Goal: Information Seeking & Learning: Learn about a topic

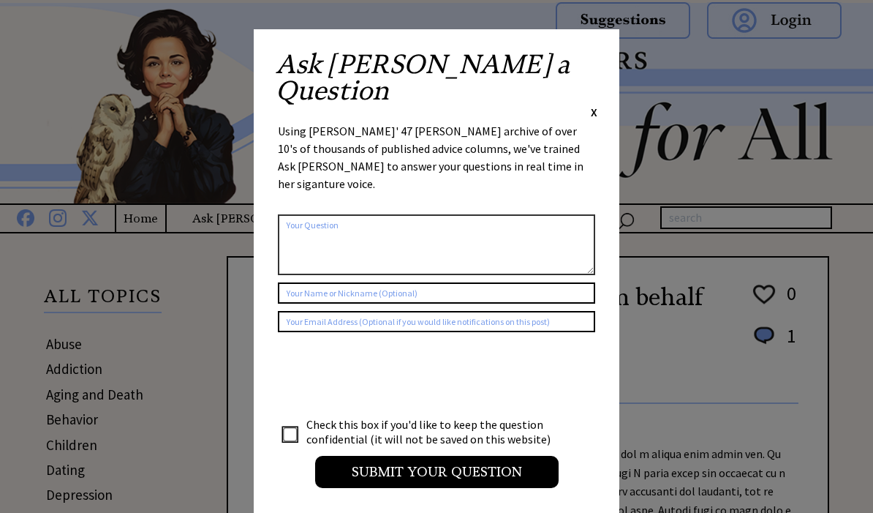
click at [596, 105] on span "X" at bounding box center [594, 112] width 7 height 15
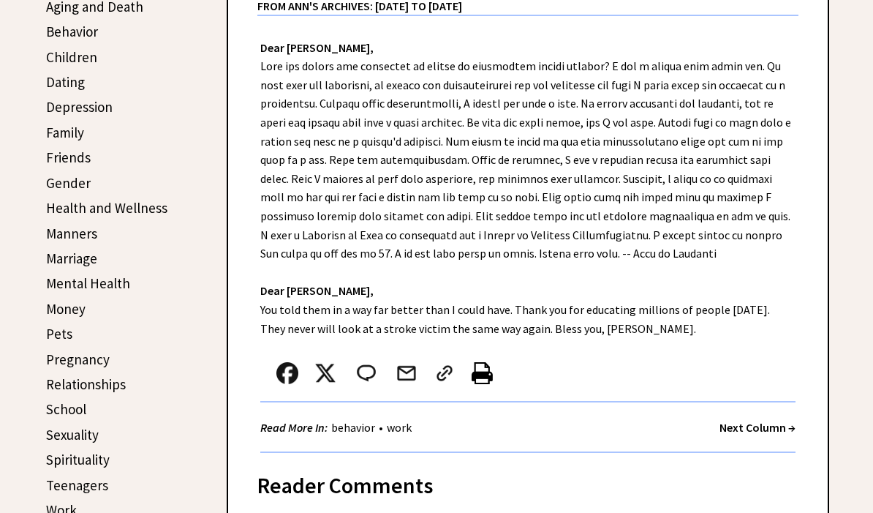
scroll to position [390, 0]
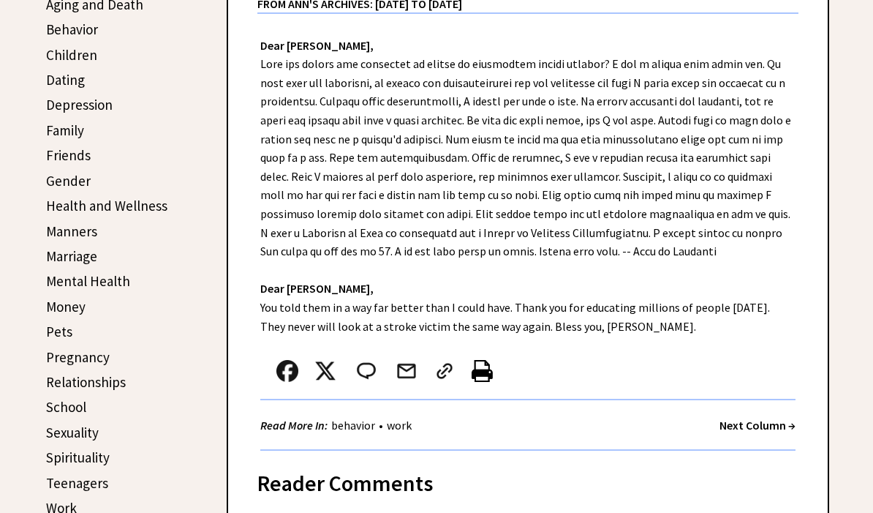
click at [118, 379] on link "Relationships" at bounding box center [86, 382] width 80 height 18
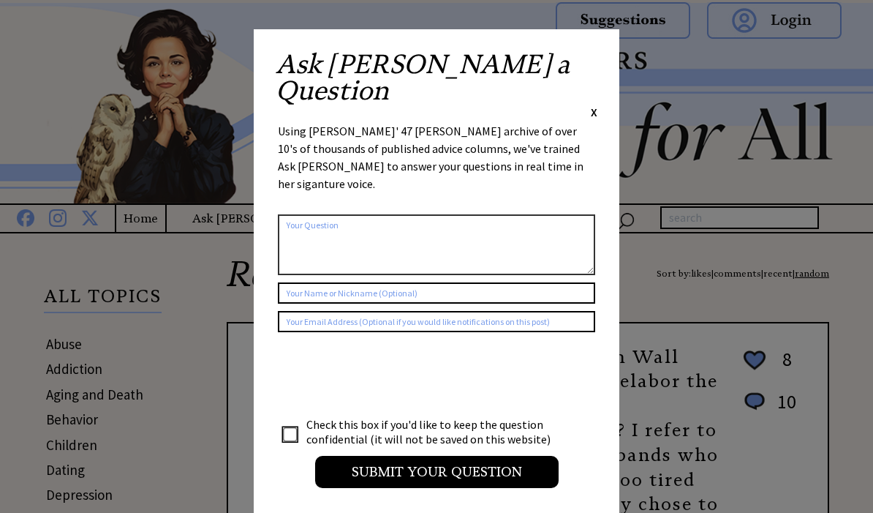
click at [607, 52] on div "Ask [PERSON_NAME] a Question X Using [PERSON_NAME]' 47 [PERSON_NAME] archive of…" at bounding box center [437, 276] width 366 height 494
click at [597, 105] on span "X" at bounding box center [594, 112] width 7 height 15
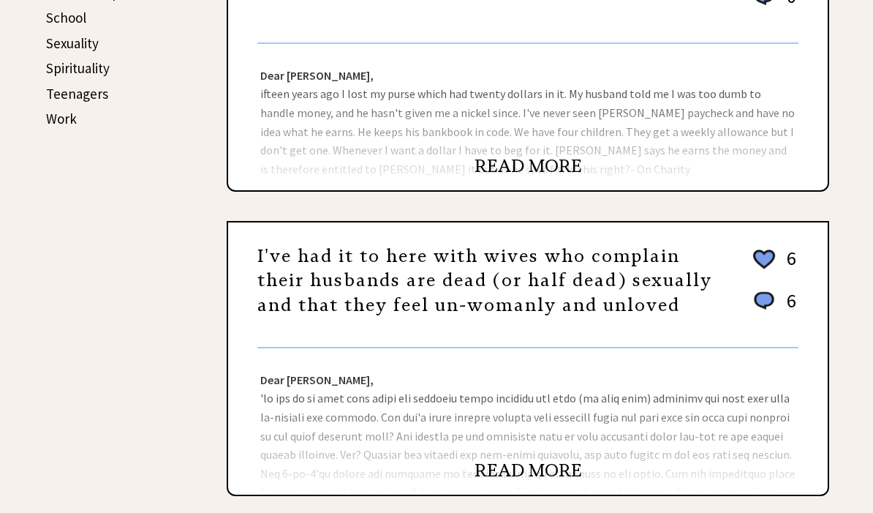
scroll to position [810, 0]
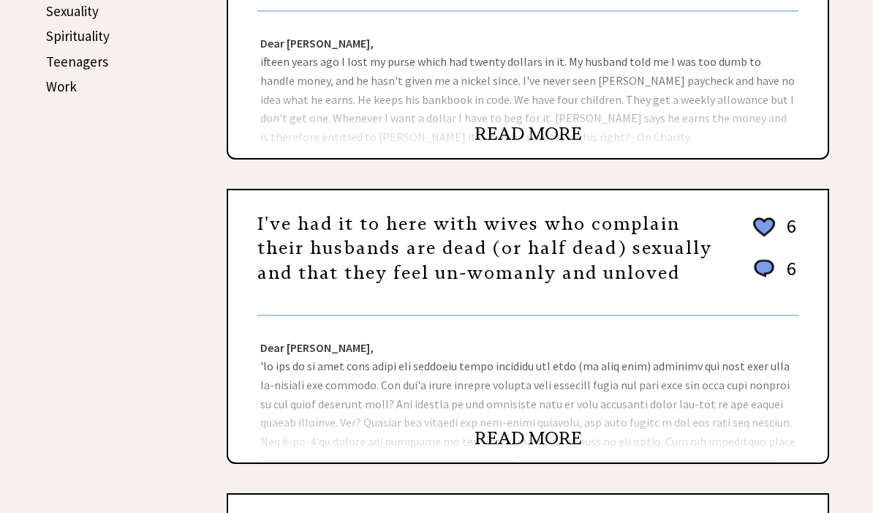
click at [554, 439] on link "READ MORE" at bounding box center [527, 439] width 107 height 22
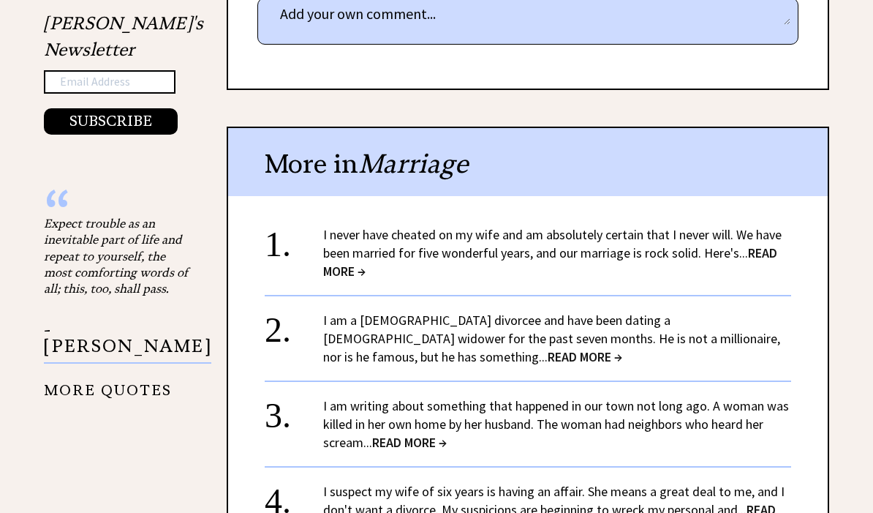
scroll to position [1119, 0]
click at [769, 248] on span "READ MORE →" at bounding box center [550, 261] width 454 height 35
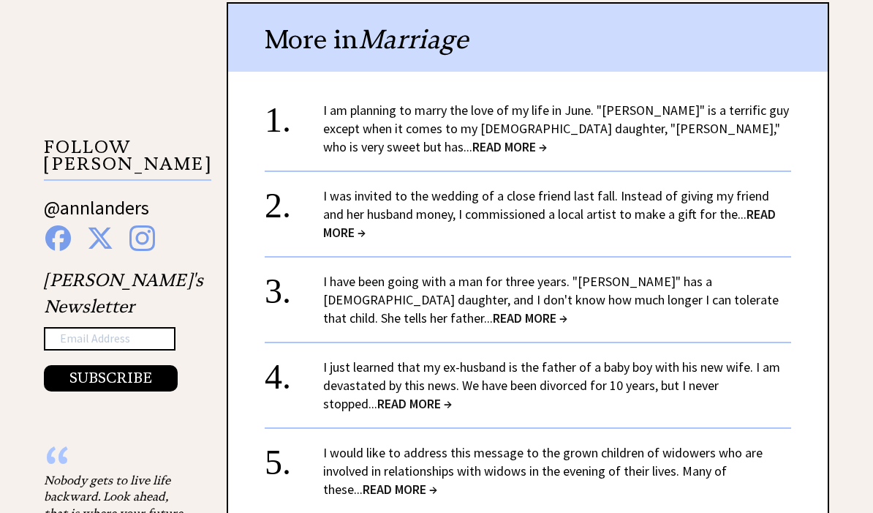
scroll to position [1315, 0]
click at [377, 395] on span "READ MORE →" at bounding box center [414, 403] width 75 height 17
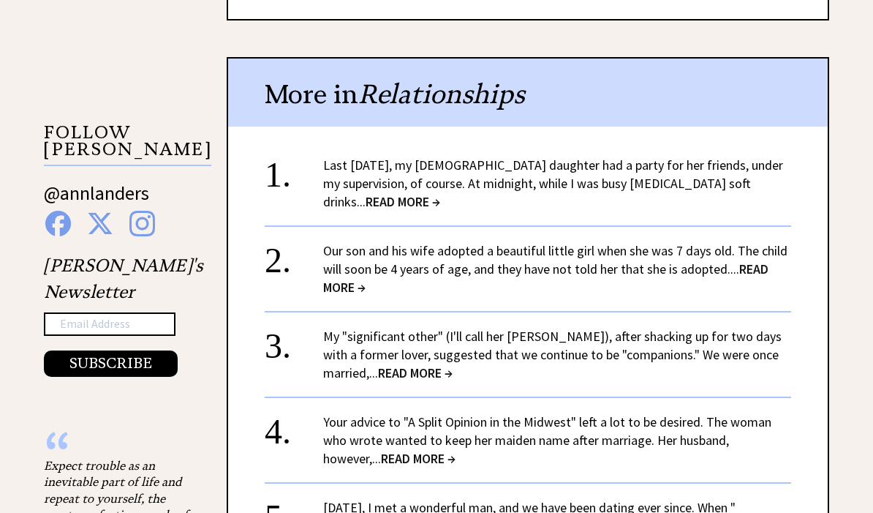
scroll to position [1331, 0]
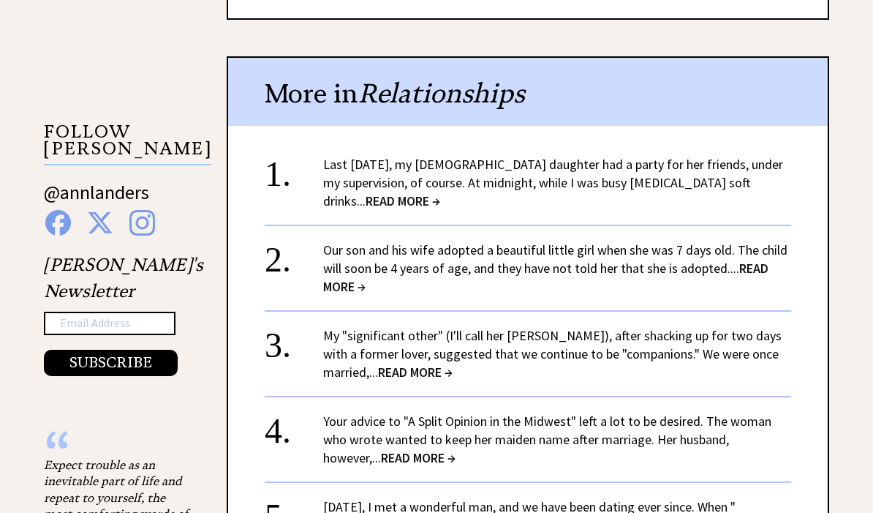
click at [440, 192] on span "READ MORE →" at bounding box center [403, 200] width 75 height 17
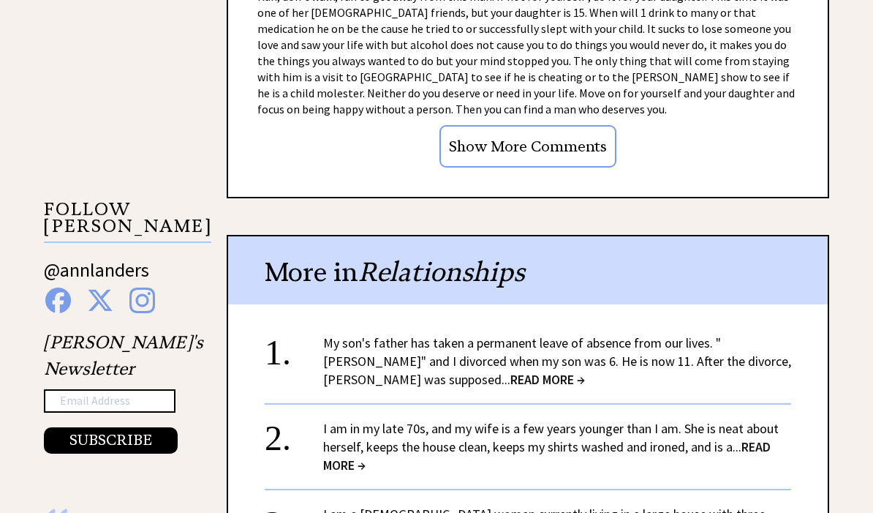
scroll to position [1432, 0]
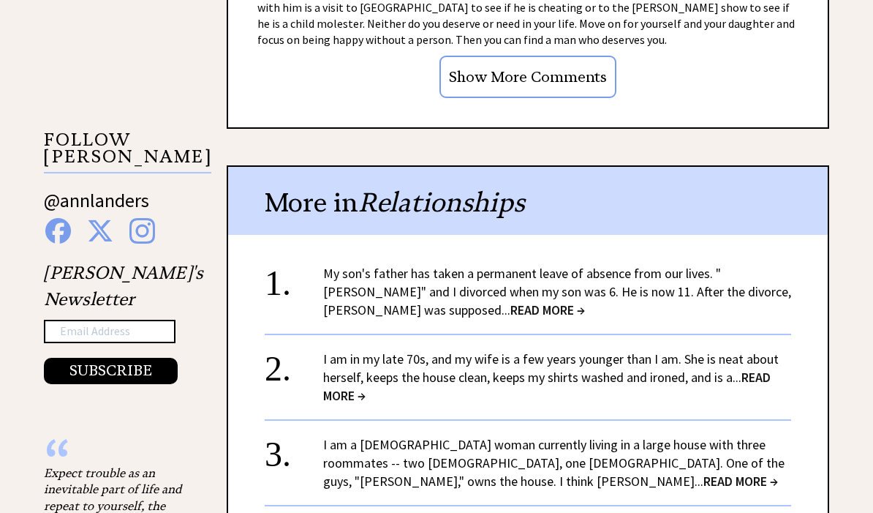
click at [725, 351] on link "I am in my late 70s, and my wife is a few years younger than I am. She is neat …" at bounding box center [550, 377] width 455 height 53
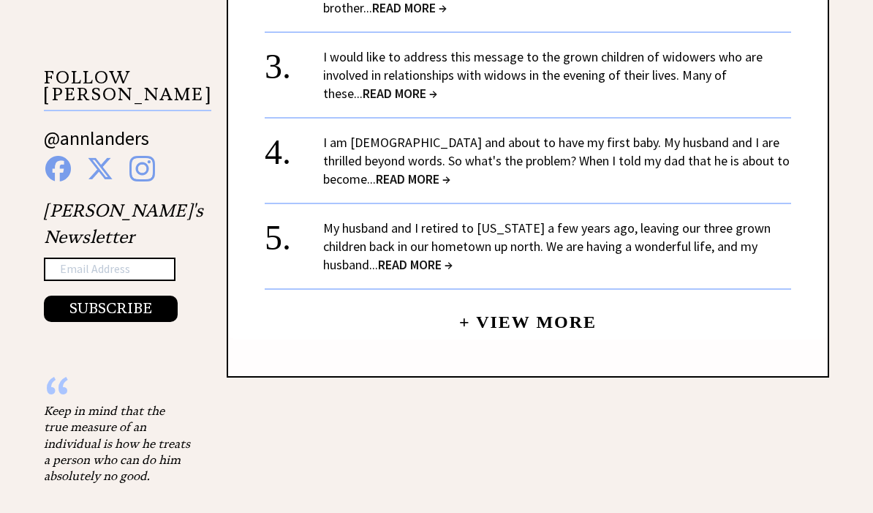
scroll to position [1491, 0]
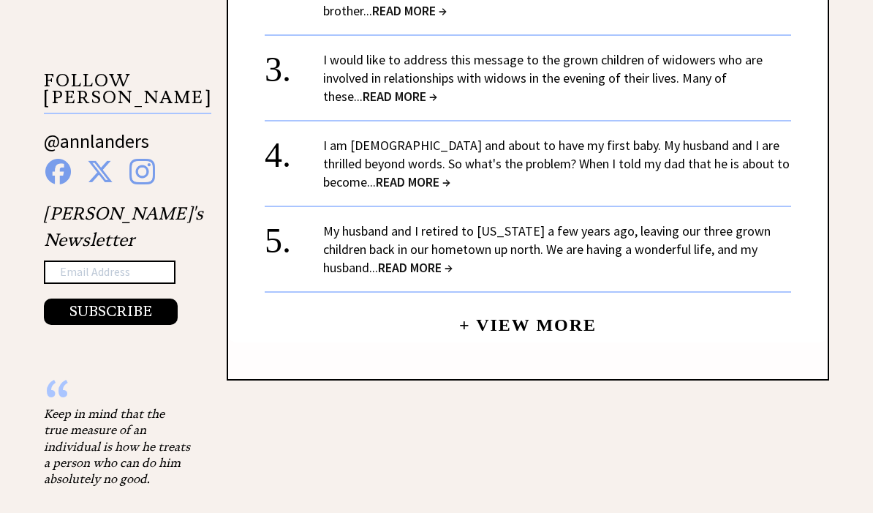
click at [552, 307] on link "+ View More" at bounding box center [527, 318] width 137 height 31
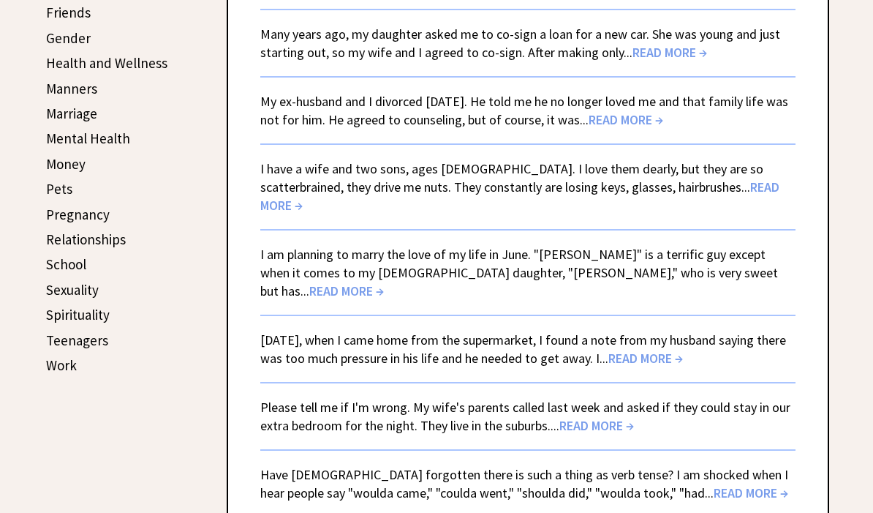
scroll to position [532, 0]
click at [588, 417] on span "READ MORE →" at bounding box center [596, 425] width 75 height 17
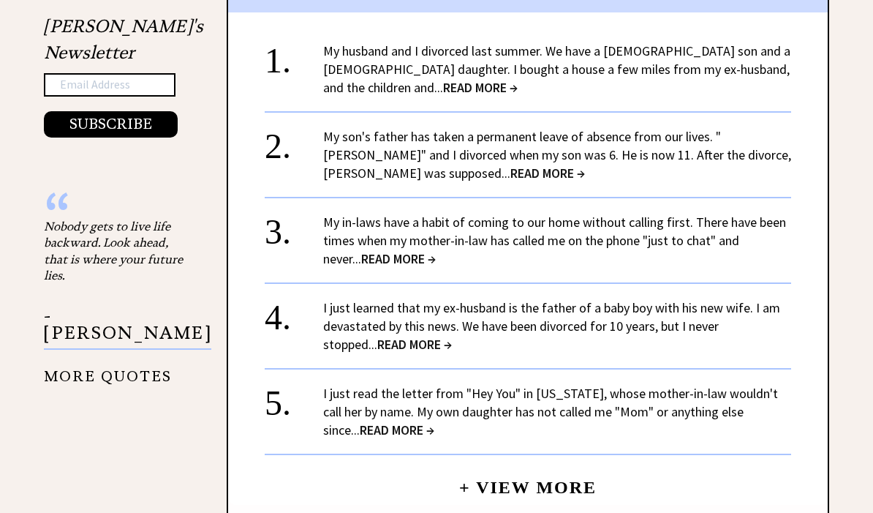
scroll to position [1679, 0]
click at [693, 404] on div "I just read the letter from "Hey You" in Florida, whose mother-in-law wouldn't …" at bounding box center [557, 411] width 468 height 55
click at [360, 421] on span "READ MORE →" at bounding box center [397, 429] width 75 height 17
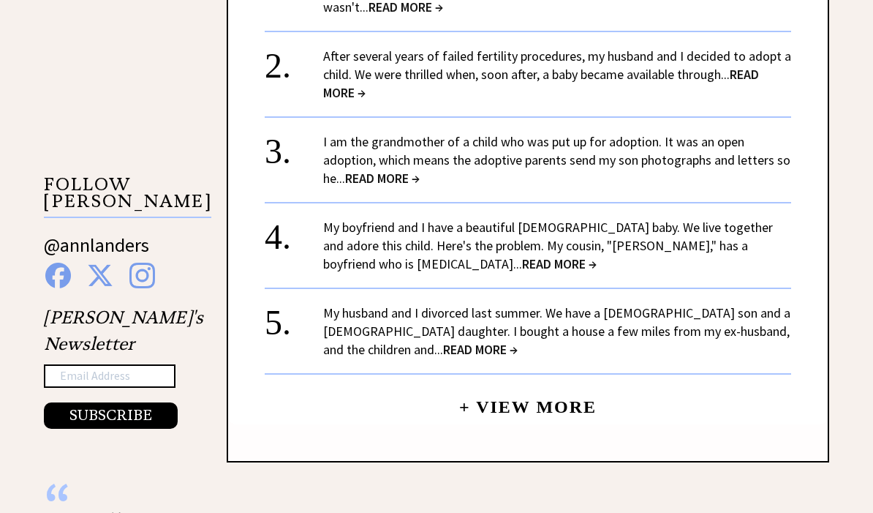
scroll to position [1278, 0]
click at [525, 390] on link "+ View More" at bounding box center [527, 400] width 137 height 31
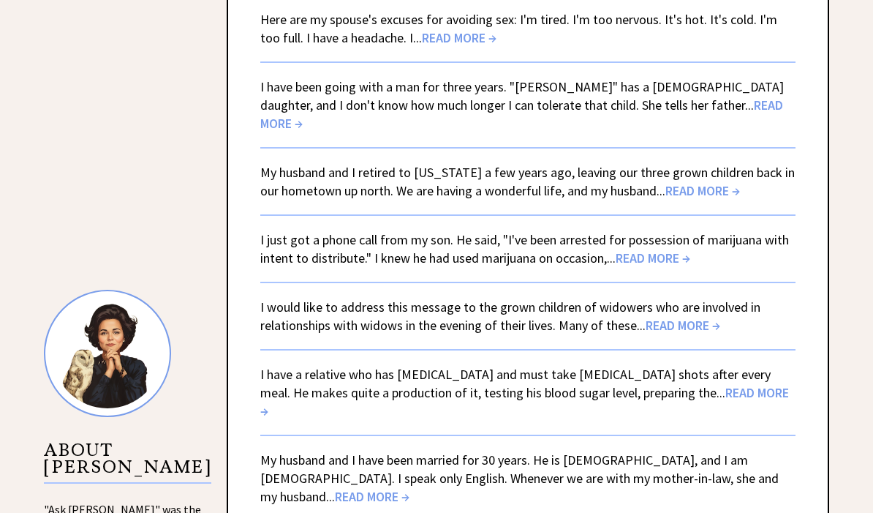
scroll to position [1141, 0]
click at [409, 487] on span "READ MORE →" at bounding box center [372, 495] width 75 height 17
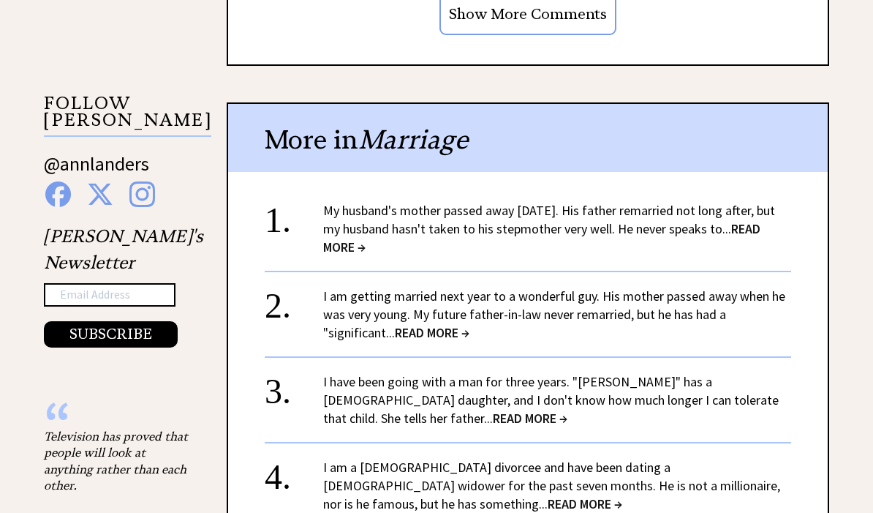
scroll to position [1469, 0]
click at [696, 458] on link "I am a [DEMOGRAPHIC_DATA] divorcee and have been dating a [DEMOGRAPHIC_DATA] wi…" at bounding box center [551, 484] width 457 height 53
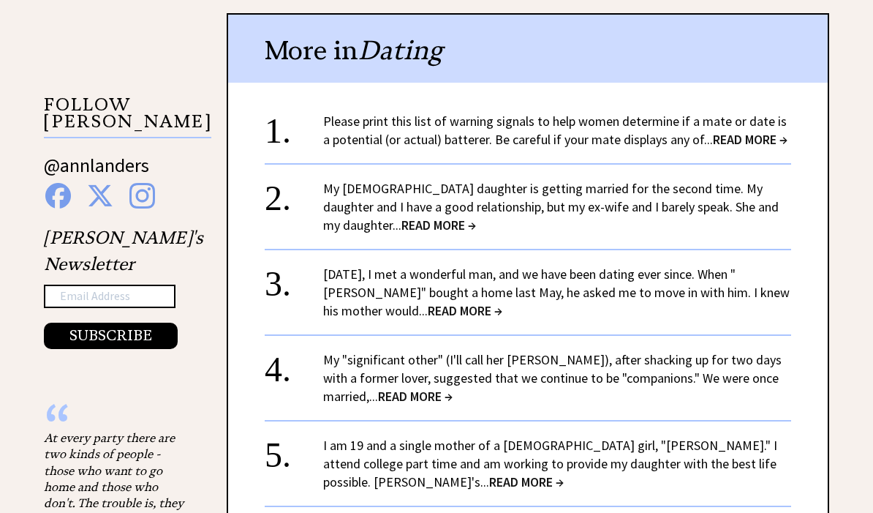
scroll to position [1358, 0]
click at [428, 302] on span "READ MORE →" at bounding box center [465, 310] width 75 height 17
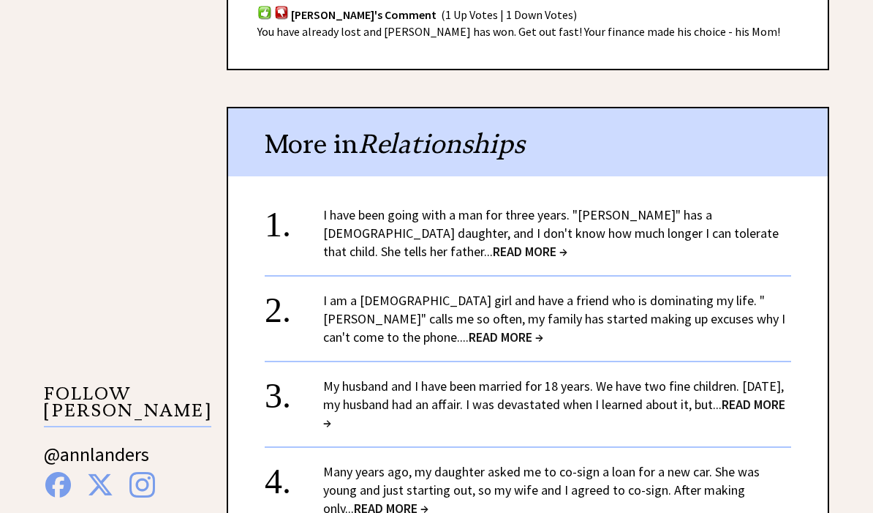
scroll to position [1179, 0]
click at [374, 404] on span "READ MORE →" at bounding box center [554, 413] width 462 height 35
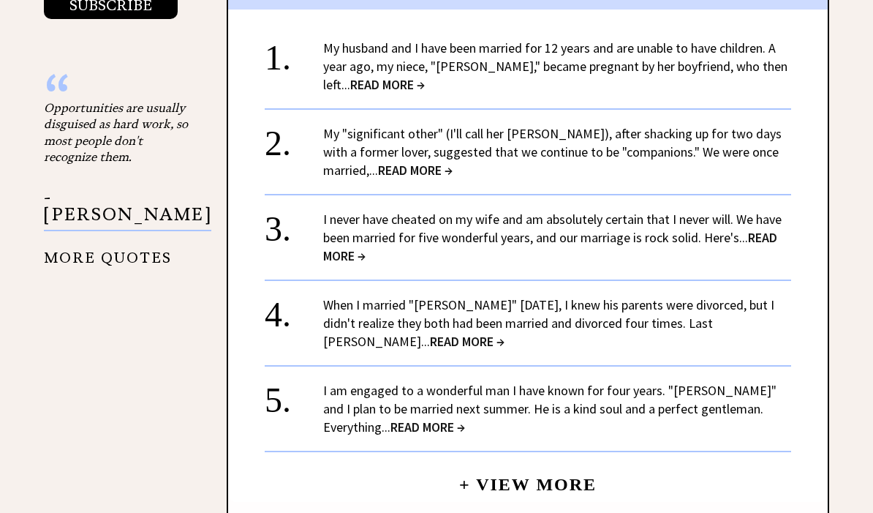
scroll to position [1687, 0]
click at [390, 418] on span "READ MORE →" at bounding box center [427, 426] width 75 height 17
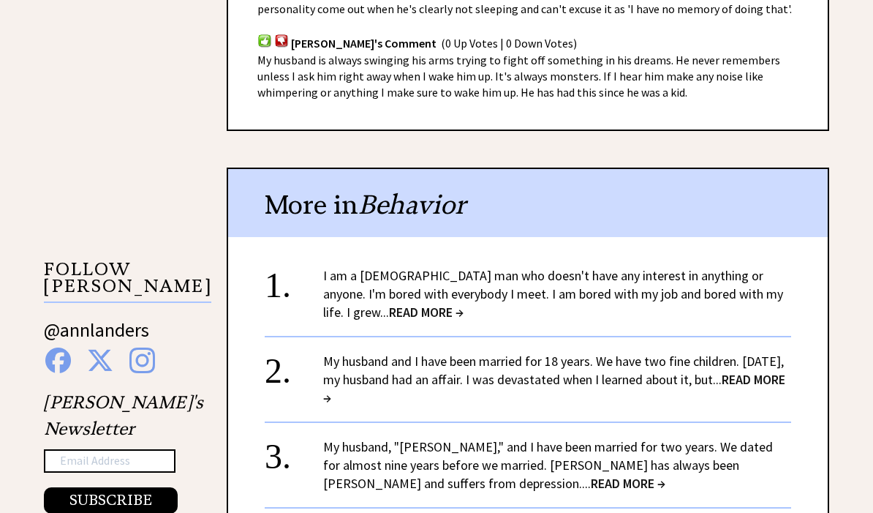
scroll to position [1194, 0]
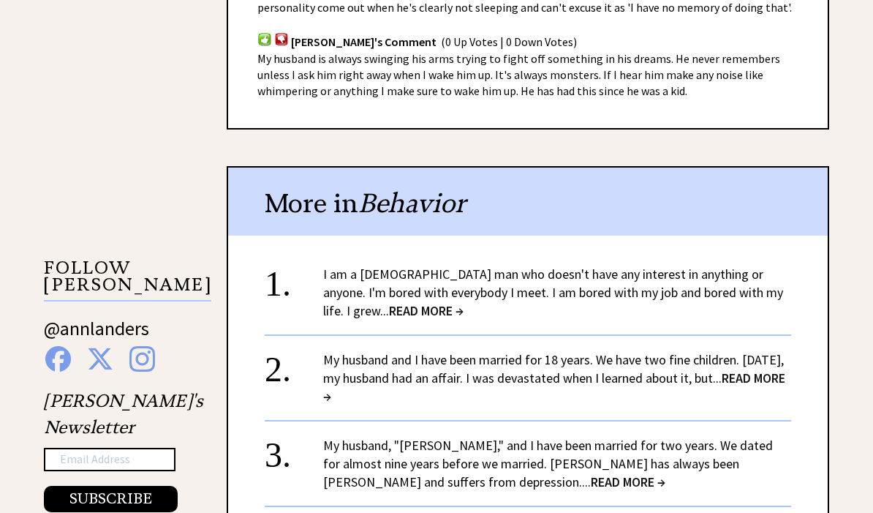
click at [369, 272] on link "I am a [DEMOGRAPHIC_DATA] man who doesn't have any interest in anything or anyo…" at bounding box center [553, 292] width 460 height 53
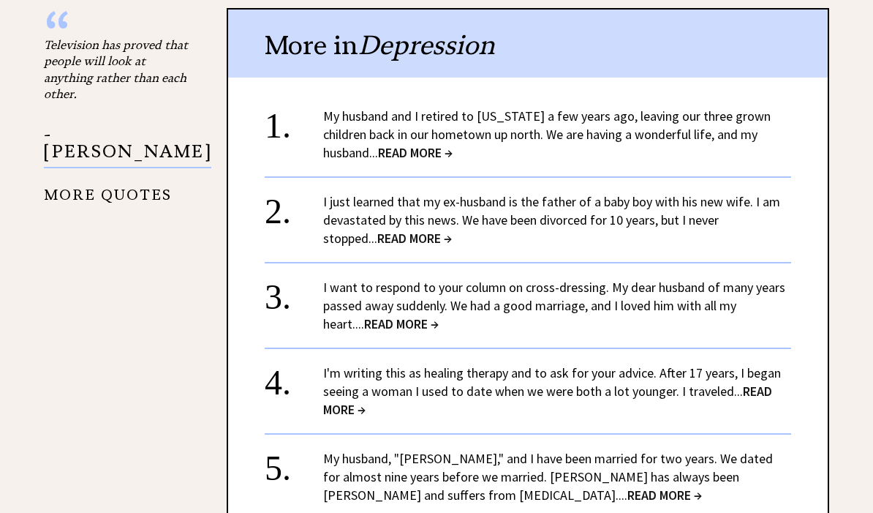
scroll to position [1750, 0]
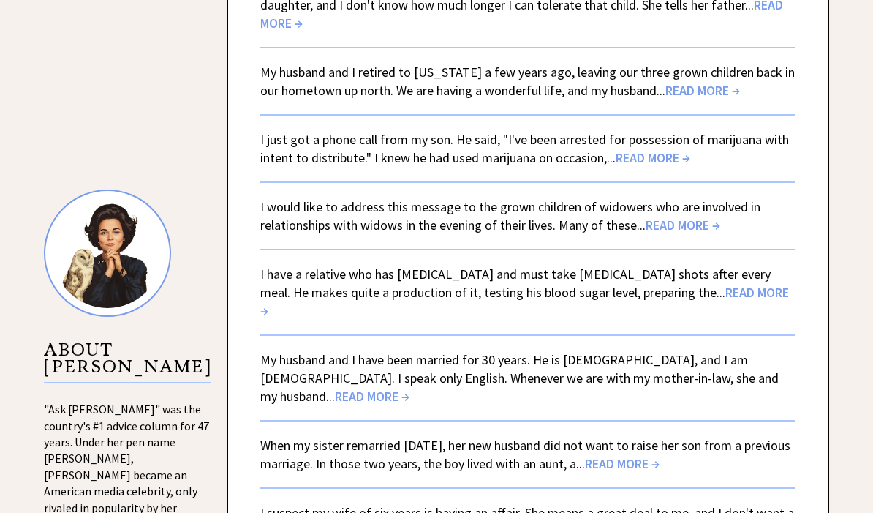
scroll to position [1240, 0]
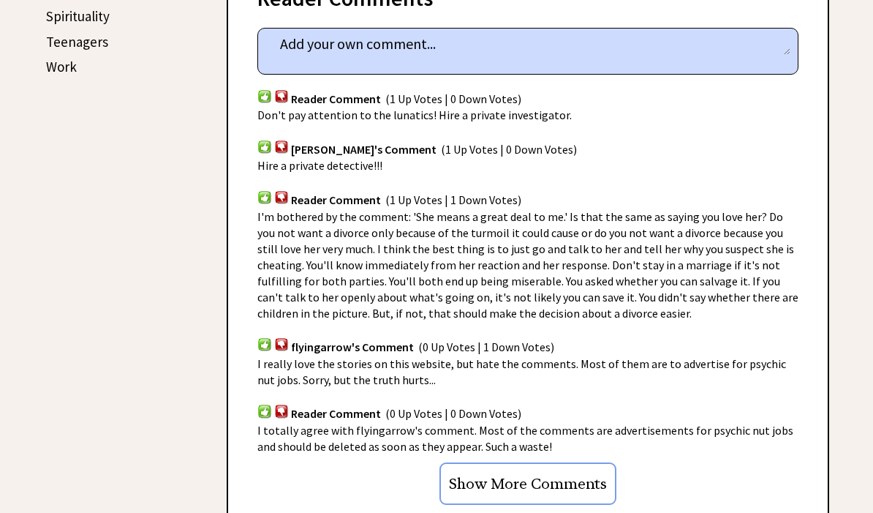
scroll to position [831, 0]
click at [542, 485] on input "Show More Comments" at bounding box center [527, 483] width 177 height 42
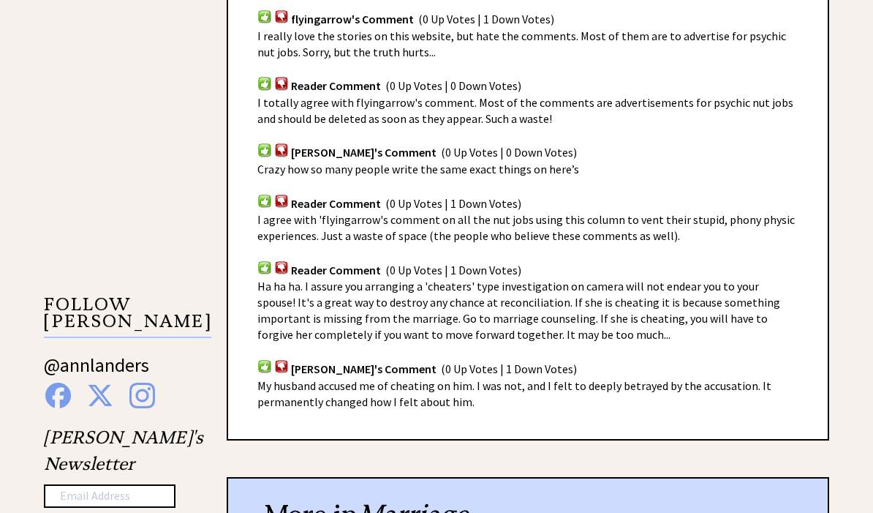
scroll to position [1187, 0]
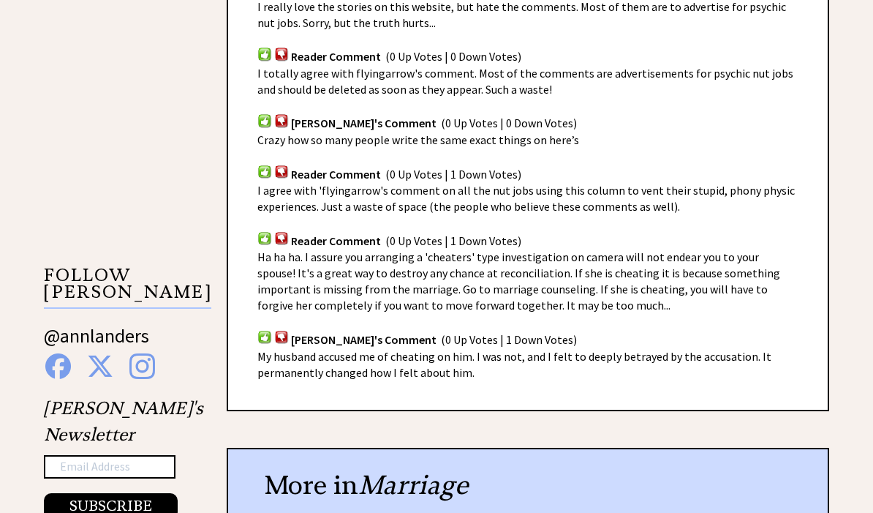
click at [453, 371] on span "My husband accused me of cheating on him. I was not, and I felt to deeply betra…" at bounding box center [514, 364] width 514 height 31
click at [284, 359] on span "My husband accused me of cheating on him. I was not, and I felt to deeply betra…" at bounding box center [514, 364] width 514 height 31
click at [465, 370] on span "My husband accused me of cheating on him. I was not, and I felt to deeply betra…" at bounding box center [514, 364] width 514 height 31
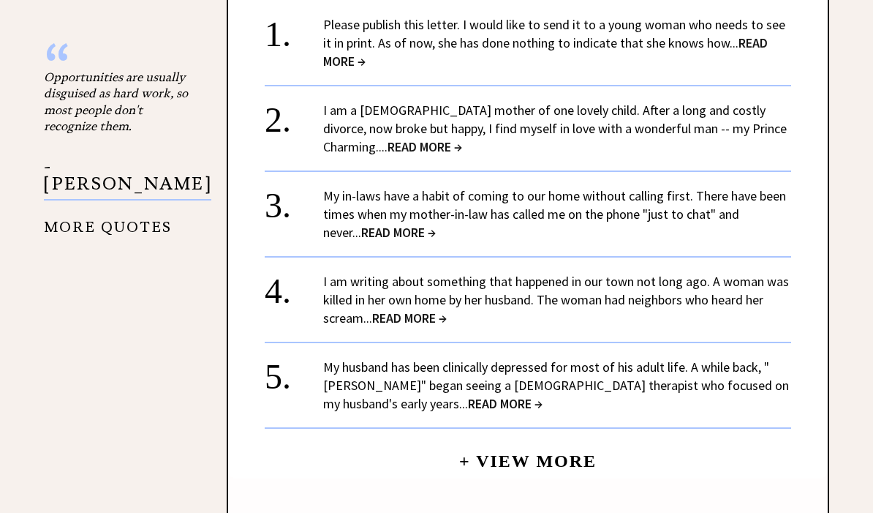
scroll to position [1718, 0]
click at [540, 458] on link "+ View More" at bounding box center [527, 454] width 137 height 31
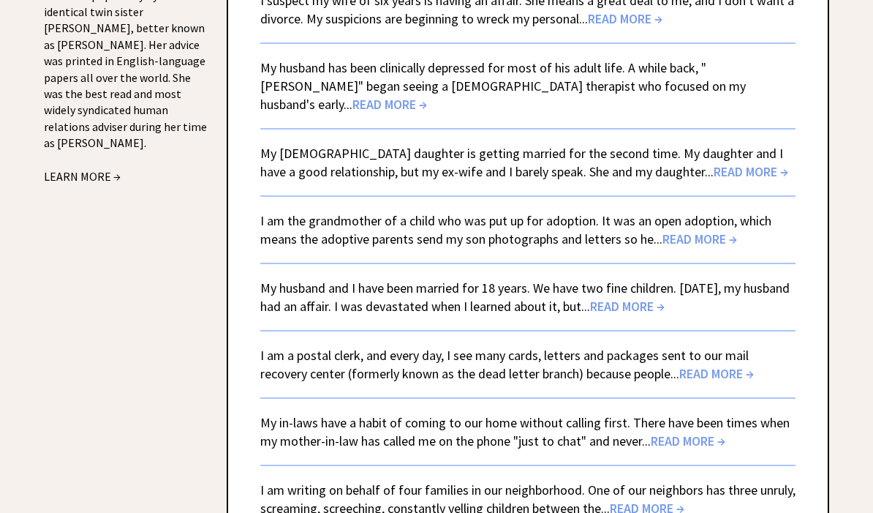
scroll to position [1752, 0]
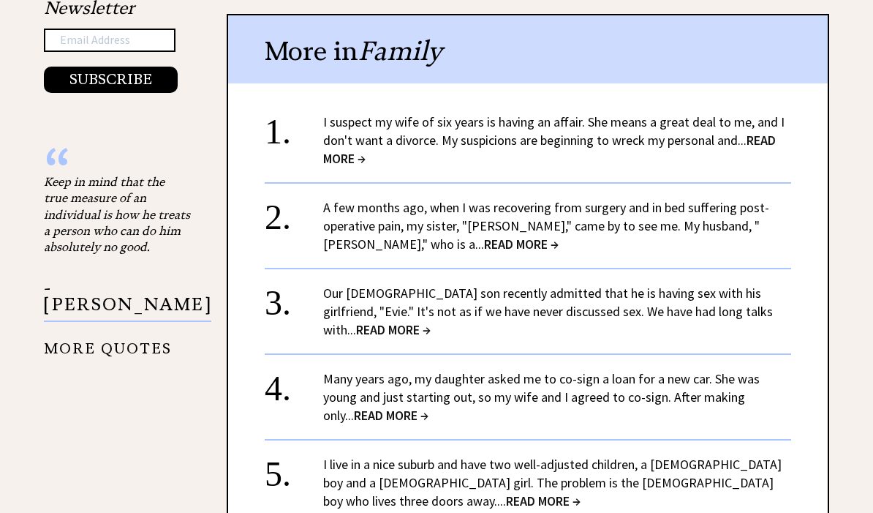
scroll to position [1616, 0]
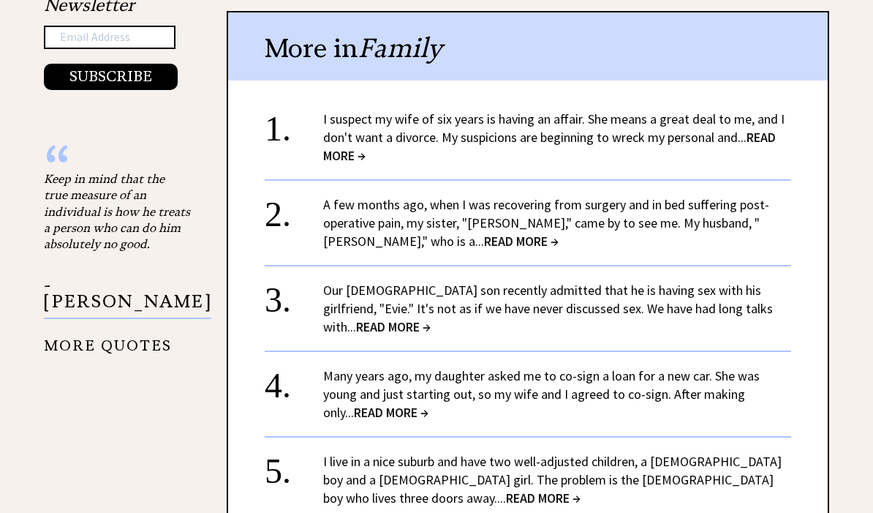
click at [747, 197] on link "A few months ago, when I was recovering from surgery and in bed suffering post-…" at bounding box center [546, 223] width 446 height 53
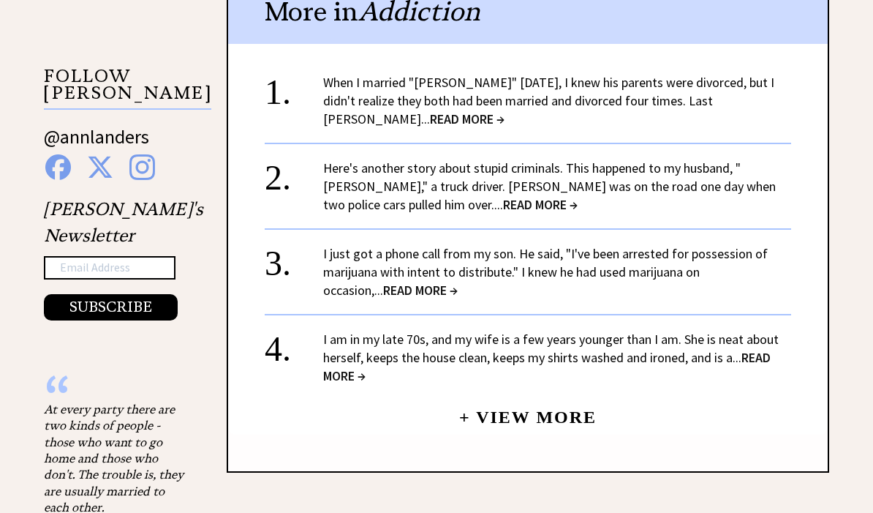
scroll to position [1386, 0]
click at [578, 400] on link "+ View More" at bounding box center [527, 410] width 137 height 31
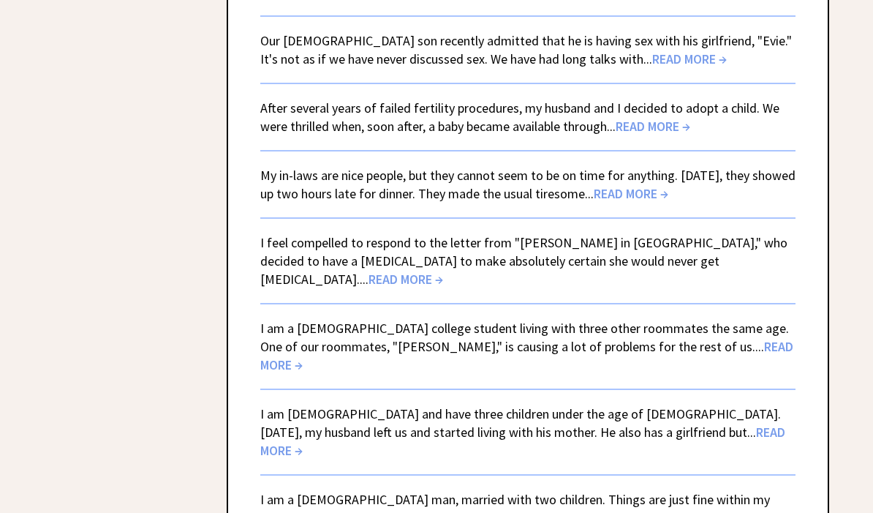
scroll to position [3228, 0]
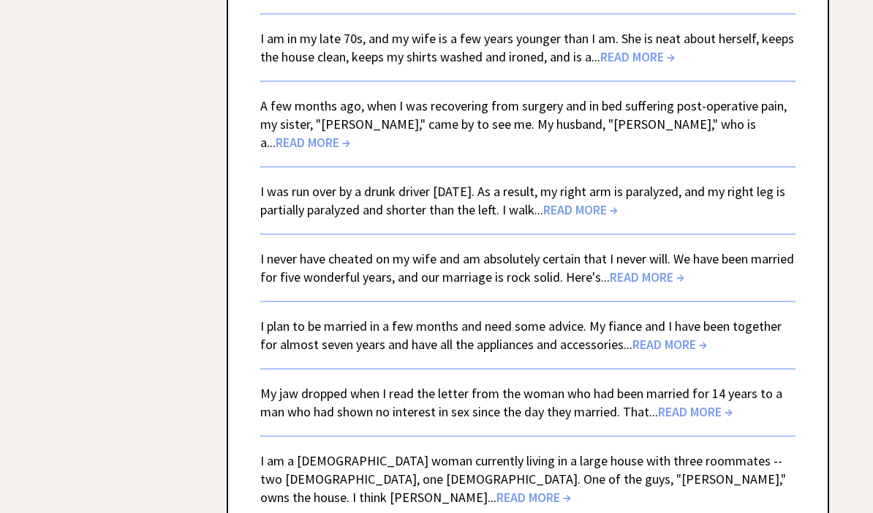
scroll to position [3218, 0]
